Goal: Check status: Check status

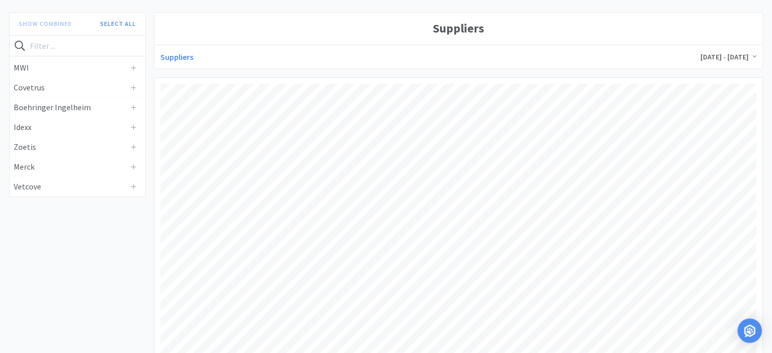
scroll to position [83, 0]
click at [747, 57] on span "Sep 18, 2024 - Sep 19, 2025" at bounding box center [728, 58] width 56 height 9
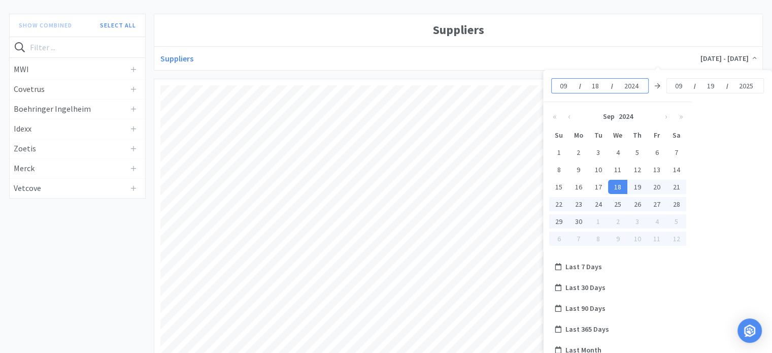
click at [640, 85] on input "2024" at bounding box center [632, 86] width 18 height 10
type input "2023"
click at [726, 155] on div "09 / 18 / 2023 09 / 19 / 2025 « ‹ Sep 2023 › » Su Mo Tu We Th Fr Sa 27 28 29 30…" at bounding box center [658, 160] width 228 height 181
click at [749, 22] on h1 "Suppliers" at bounding box center [458, 29] width 596 height 19
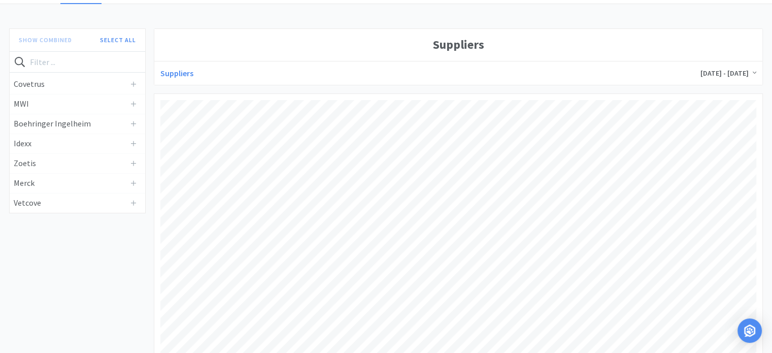
scroll to position [66, 0]
click at [750, 79] on span at bounding box center [753, 75] width 8 height 11
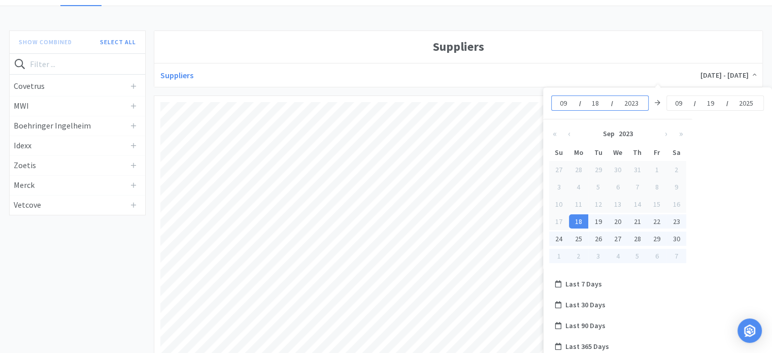
click at [637, 104] on input "2023" at bounding box center [632, 103] width 18 height 10
type input "2022"
click at [707, 168] on div "09 / 18 / 2022 09 / 19 / 2025 « ‹ Sep 2022 › » Su Mo Tu We Th Fr Sa 28 29 30 31…" at bounding box center [658, 177] width 228 height 181
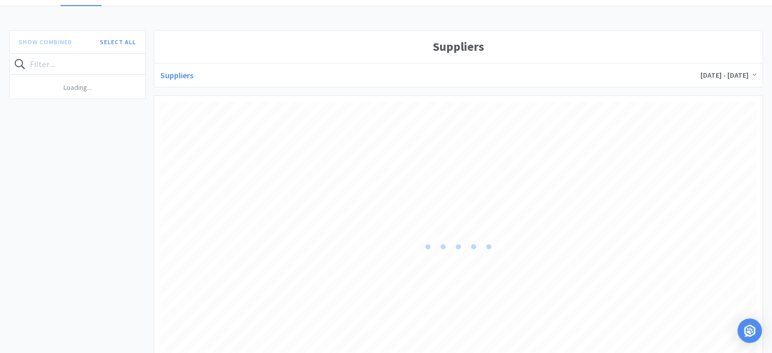
click at [757, 73] on div "Sep 18, 2022 - Sep 19, 2025" at bounding box center [728, 74] width 60 height 15
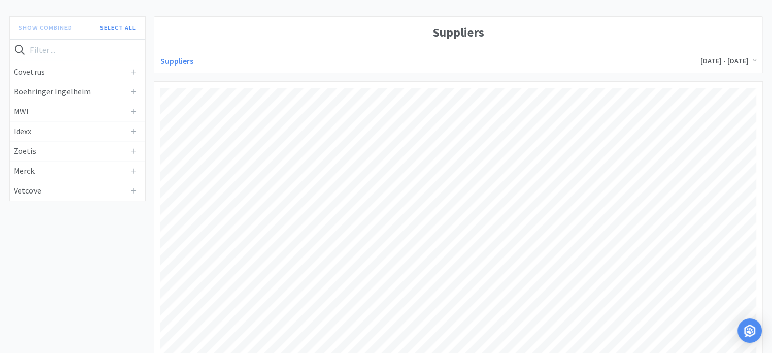
scroll to position [71, 0]
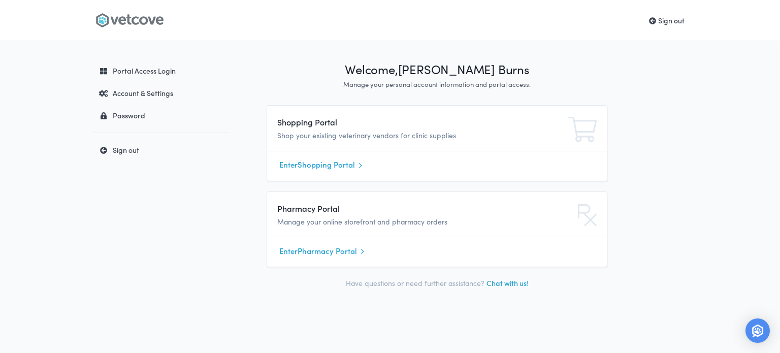
click at [317, 166] on link "Enter Shopping Portal" at bounding box center [436, 164] width 315 height 15
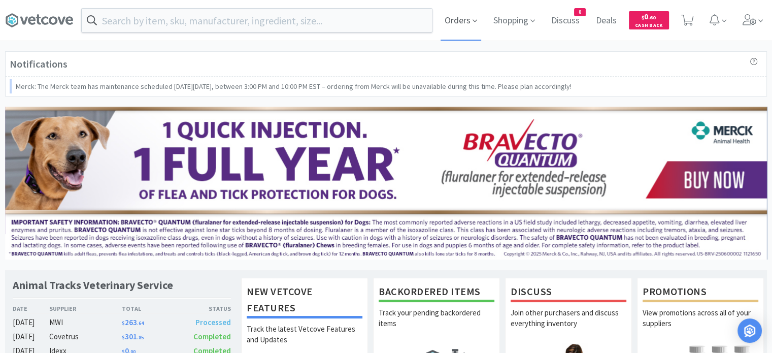
click at [445, 22] on span "Orders" at bounding box center [461, 20] width 41 height 41
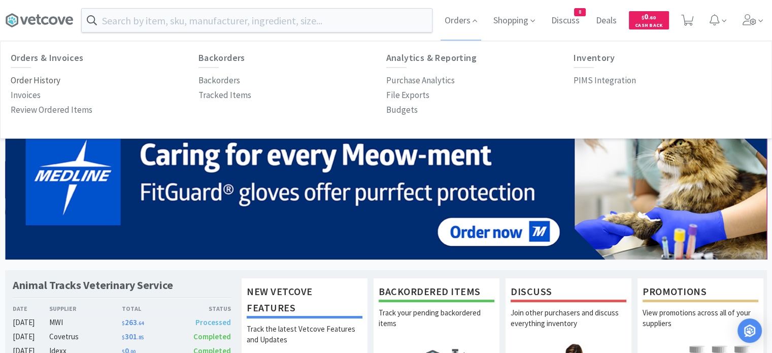
click at [44, 80] on p "Order History" at bounding box center [36, 81] width 50 height 14
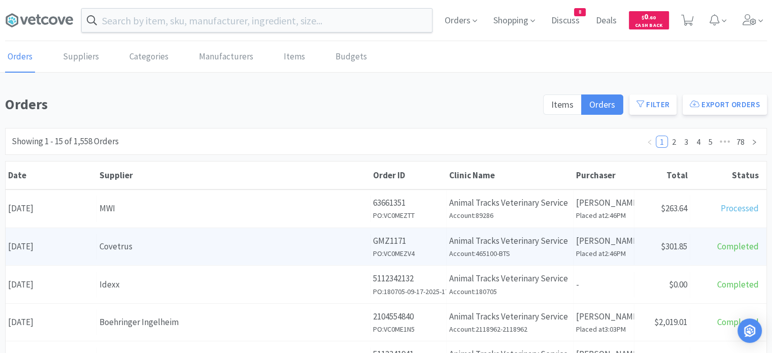
click at [52, 250] on div "Date September 17th, 2025" at bounding box center [51, 246] width 91 height 26
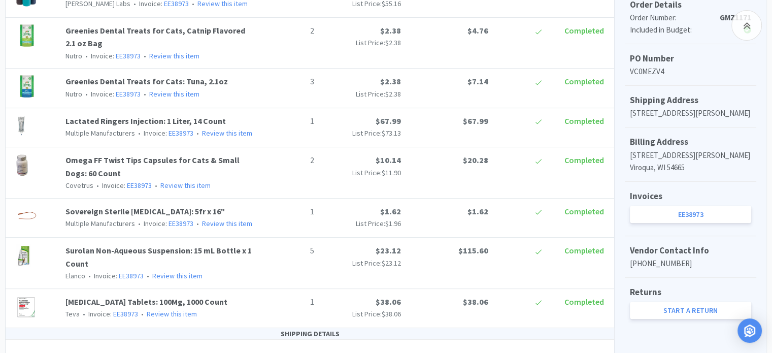
scroll to position [294, 0]
